Goal: Task Accomplishment & Management: Complete application form

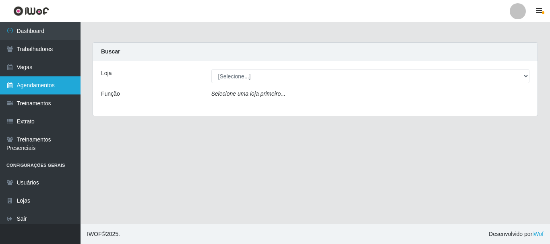
click at [42, 82] on link "Agendamentos" at bounding box center [40, 85] width 80 height 18
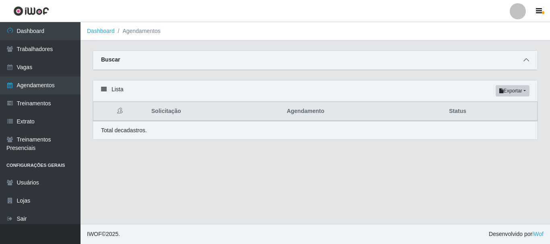
click at [525, 64] on span at bounding box center [526, 60] width 10 height 9
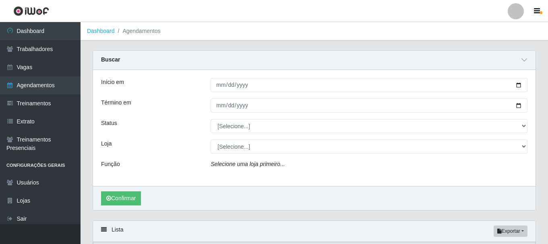
click at [264, 117] on div "Início em Término em Status [Selecione...] AGENDADO AGUARDANDO LIBERAR EM ANDAM…" at bounding box center [314, 128] width 442 height 116
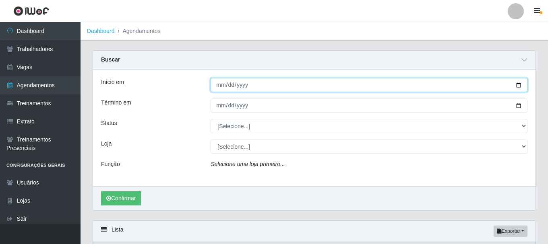
click at [220, 78] on input "Início em" at bounding box center [368, 85] width 317 height 14
type input "[DATE]"
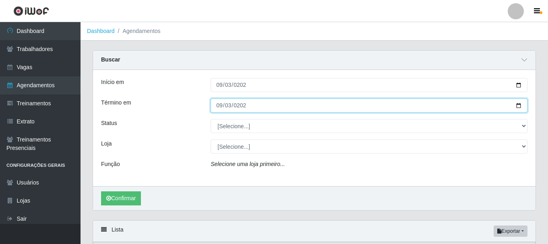
type input "[DATE]"
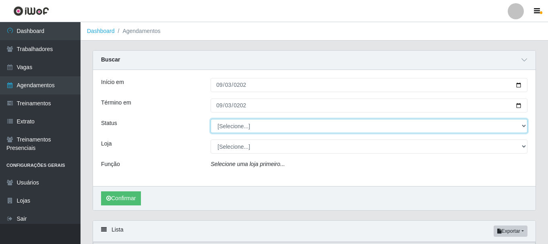
select select "AGENDADO"
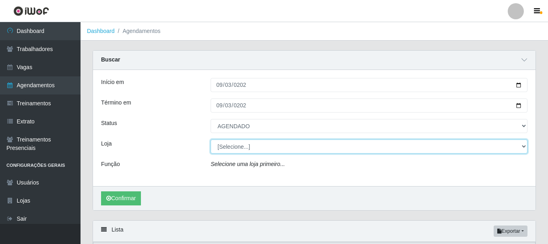
click at [250, 153] on select "[Selecione...] [PERSON_NAME]" at bounding box center [368, 147] width 317 height 14
select select "230"
click at [210, 140] on select "[Selecione...] [PERSON_NAME]" at bounding box center [368, 147] width 317 height 14
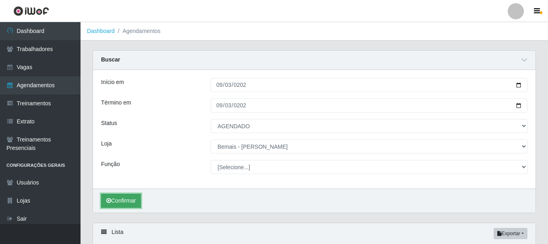
click at [110, 206] on button "Confirmar" at bounding box center [121, 201] width 40 height 14
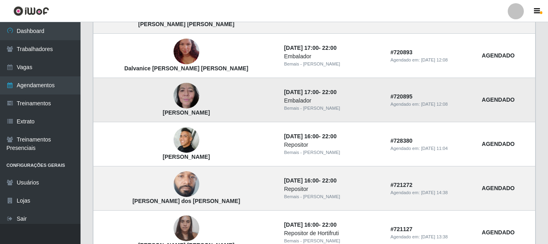
scroll to position [453, 0]
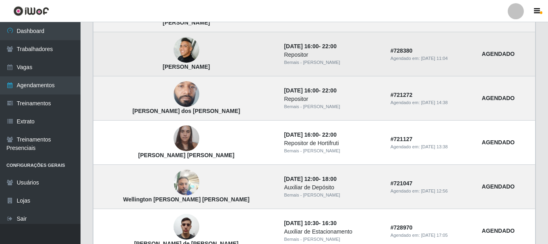
click at [176, 58] on img at bounding box center [186, 50] width 26 height 26
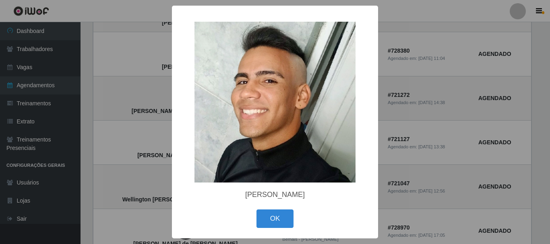
click at [155, 81] on div "× [PERSON_NAME] OK Cancel" at bounding box center [275, 122] width 550 height 244
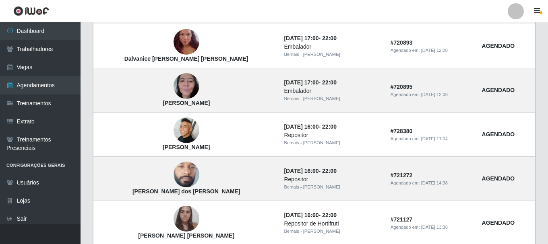
scroll to position [171, 0]
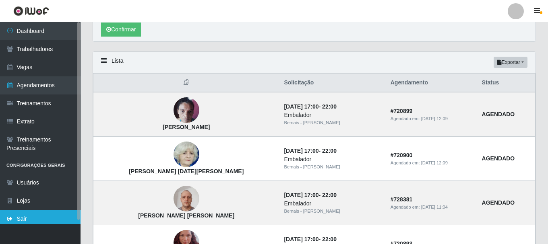
click at [17, 223] on link "Sair" at bounding box center [40, 219] width 80 height 18
